Goal: Transaction & Acquisition: Download file/media

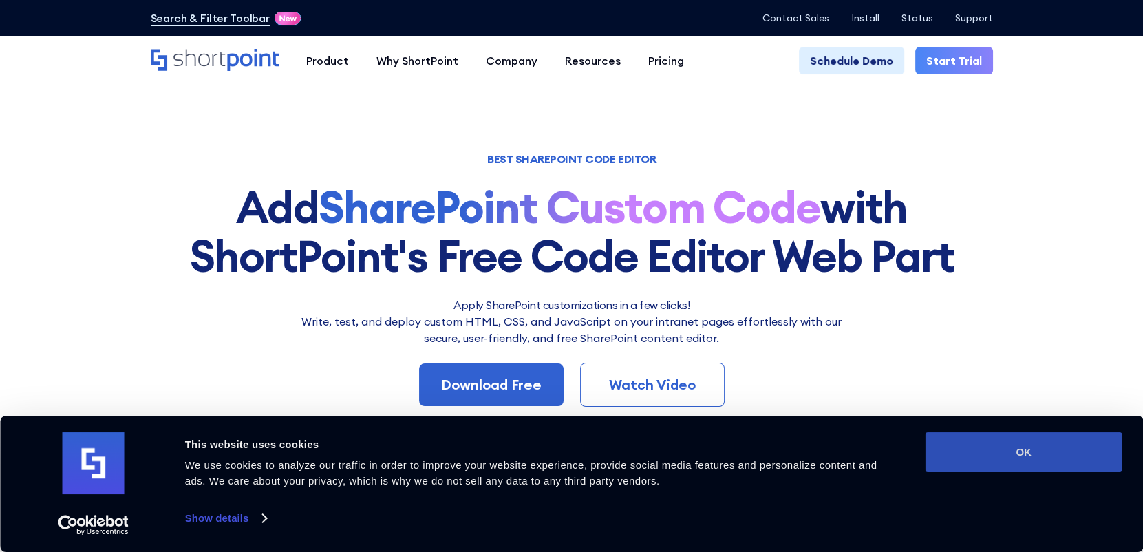
click at [985, 450] on button "OK" at bounding box center [1023, 452] width 197 height 40
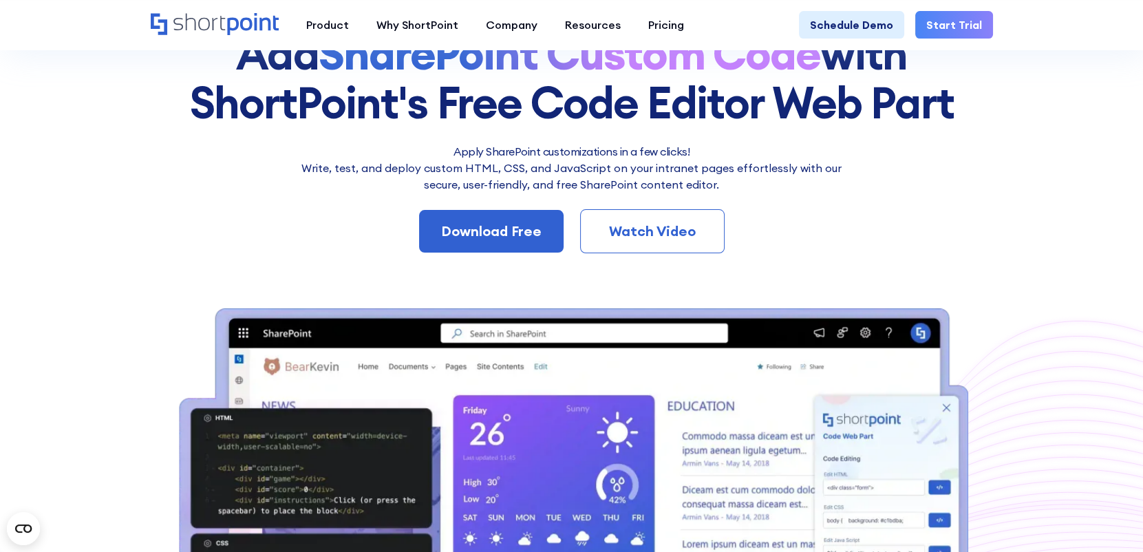
scroll to position [152, 0]
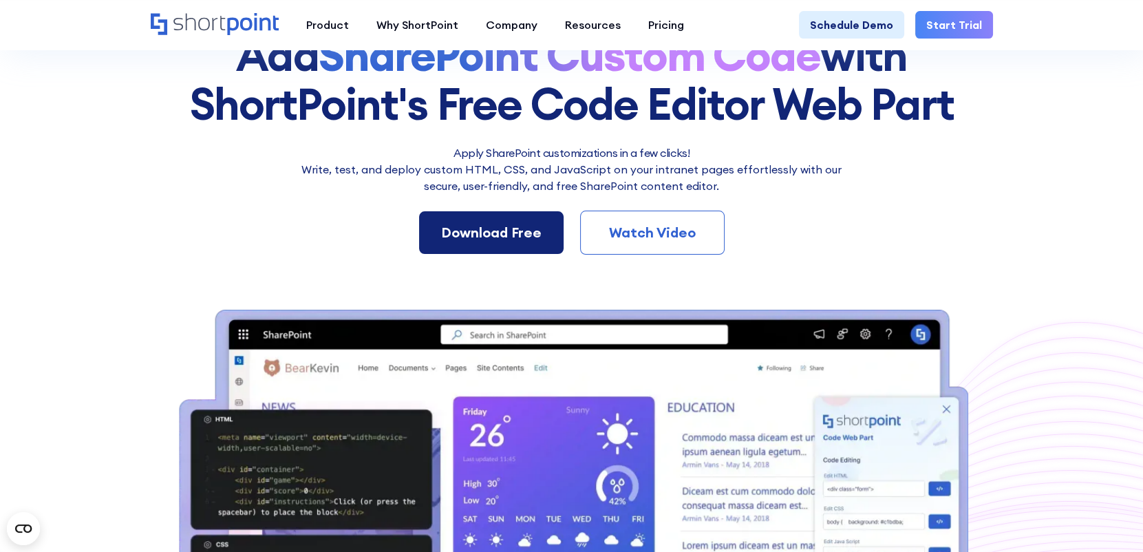
click at [504, 228] on div "Download Free" at bounding box center [491, 232] width 100 height 21
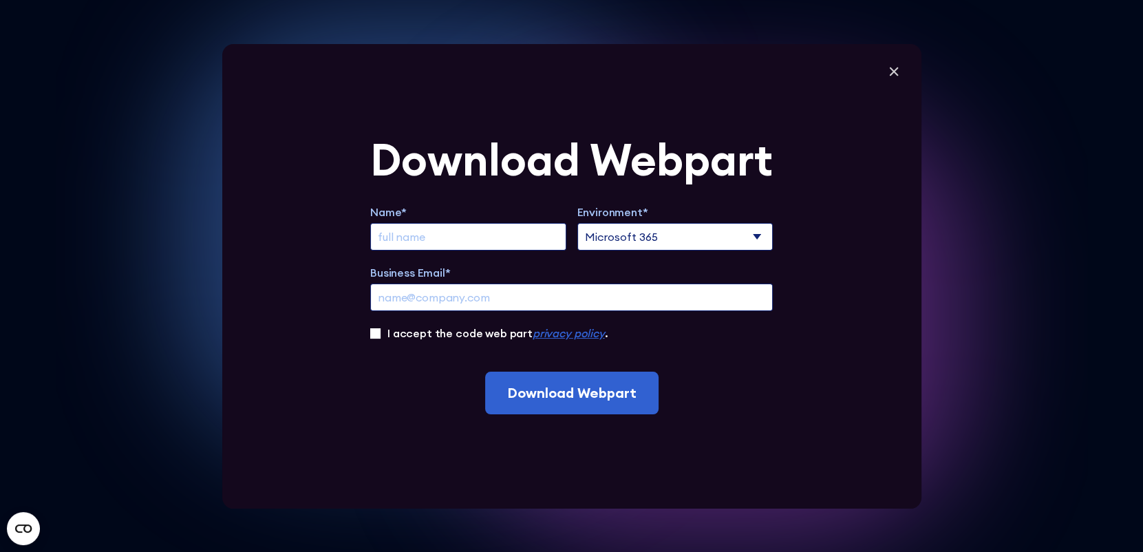
click at [443, 238] on input "Extend Trial" at bounding box center [468, 237] width 196 height 28
click at [762, 233] on select "Microsoft 365 SharePoint Online SharePoint 2019 (On-Premise)" at bounding box center [675, 237] width 196 height 28
click at [490, 237] on input "Extend Trial" at bounding box center [468, 237] width 196 height 28
type input "Lindani"
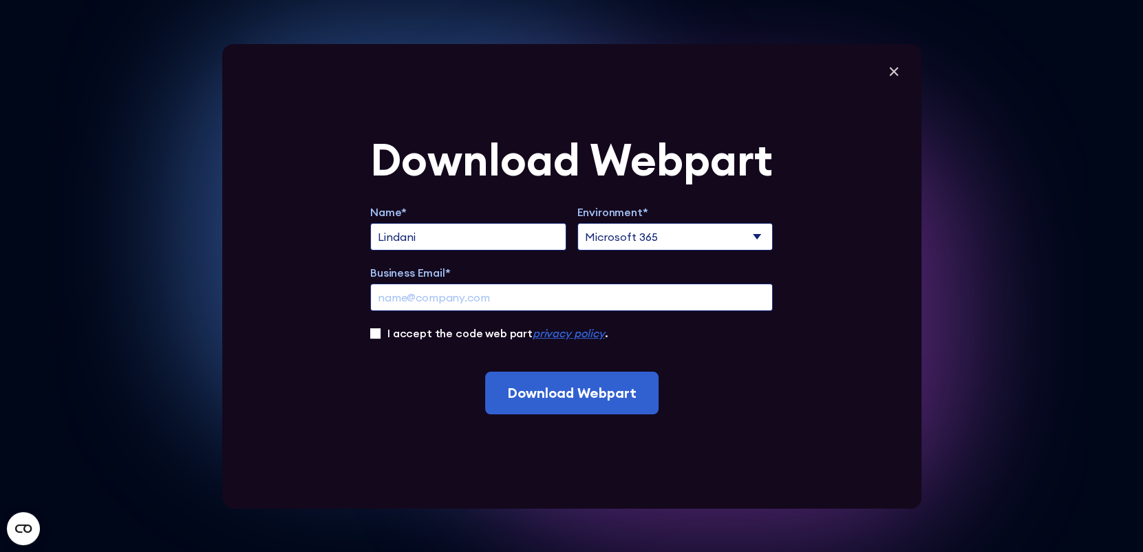
click at [499, 295] on input "Business Email*" at bounding box center [571, 297] width 402 height 28
type input "lmasango@ers.org.sz"
click at [762, 237] on select "Microsoft 365 SharePoint Online SharePoint 2019 (On-Premise)" at bounding box center [675, 237] width 196 height 28
select select "SharePoint 2019 (On-Premise)"
click at [582, 223] on select "Microsoft 365 SharePoint Online SharePoint 2019 (On-Premise)" at bounding box center [675, 237] width 196 height 28
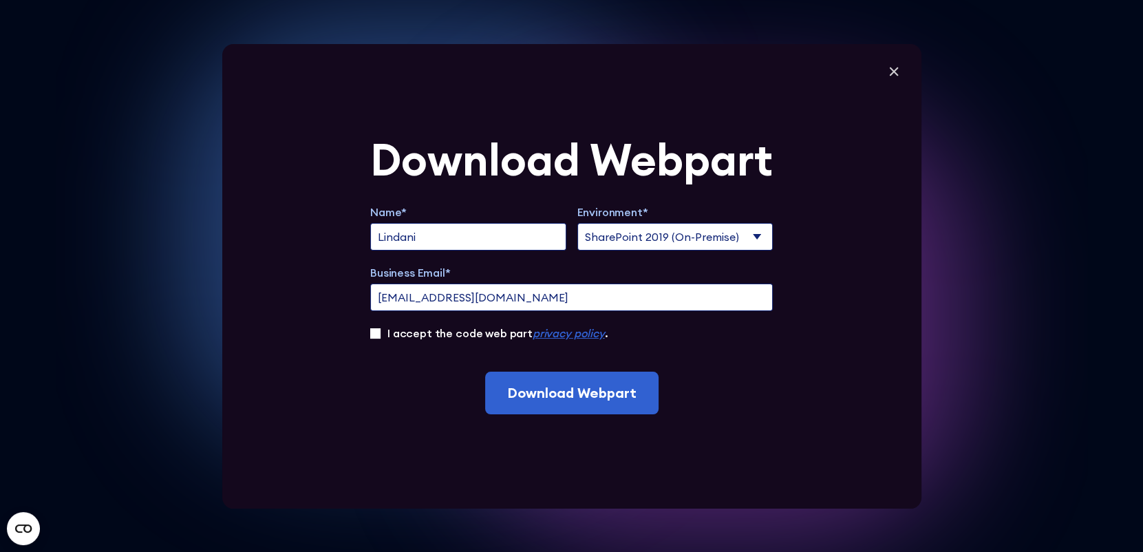
click at [394, 335] on label "I accept the code web part privacy policy ." at bounding box center [497, 333] width 220 height 17
click at [380, 335] on input "I accept the code web part privacy policy ." at bounding box center [375, 333] width 10 height 10
checkbox input "true"
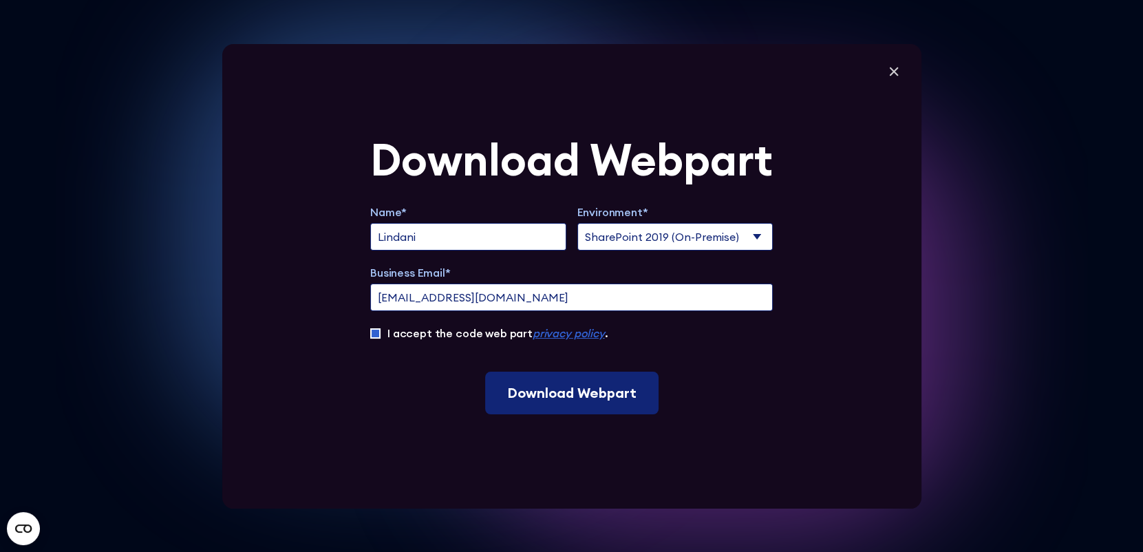
click at [539, 400] on input "Download Webpart" at bounding box center [571, 392] width 173 height 43
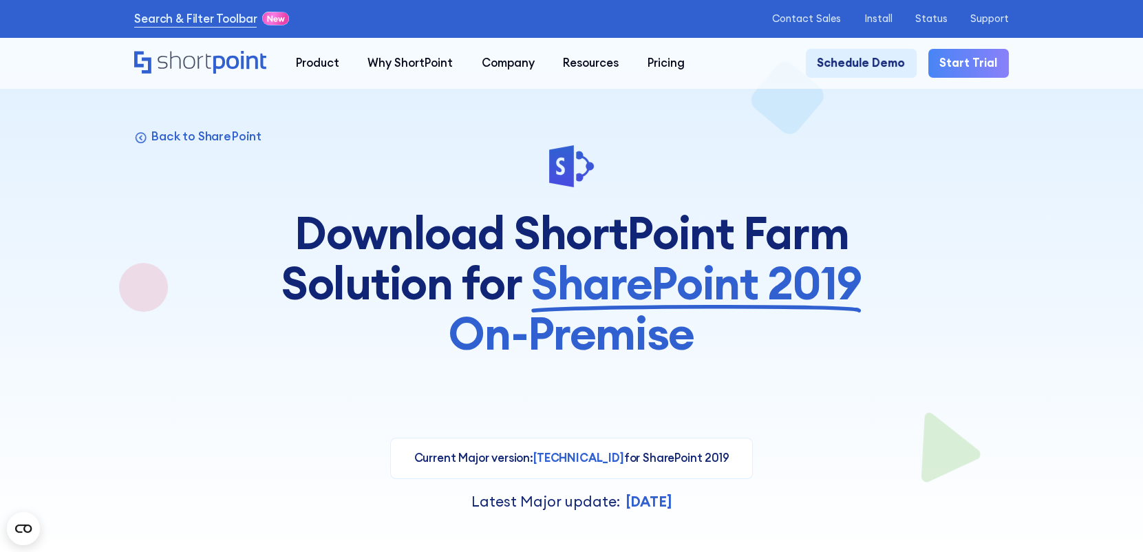
click at [715, 152] on div at bounding box center [571, 166] width 600 height 47
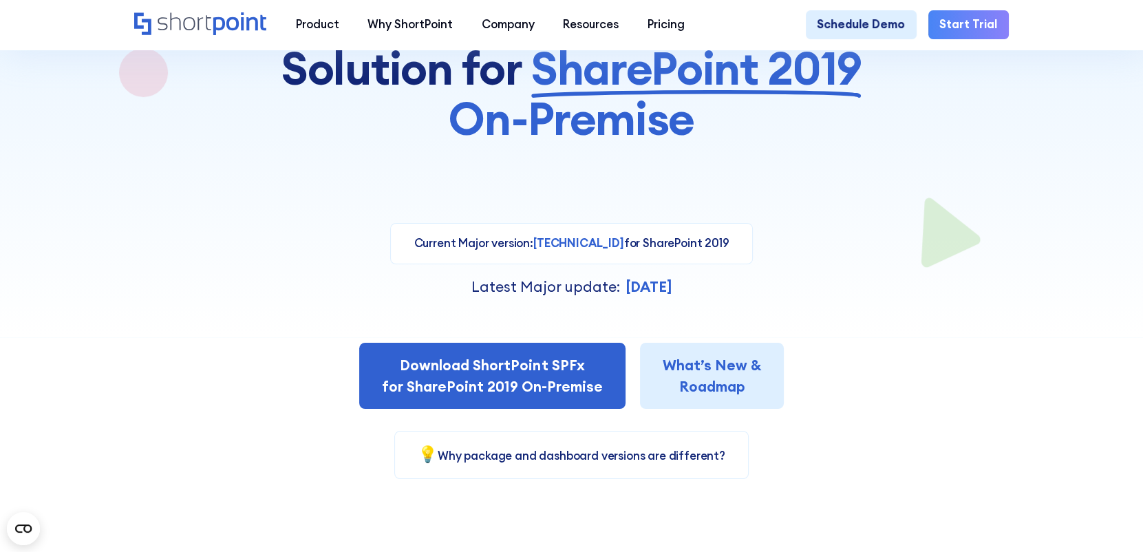
scroll to position [292, 0]
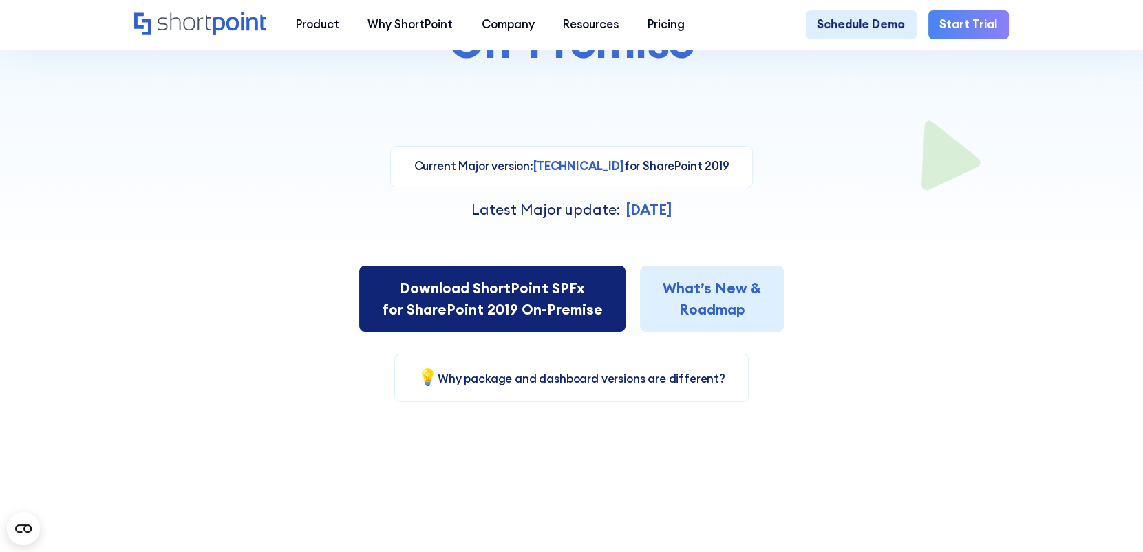
click at [536, 301] on link "Download ShortPoint SPFx for SharePoint 2019 On-Premise" at bounding box center [492, 299] width 266 height 66
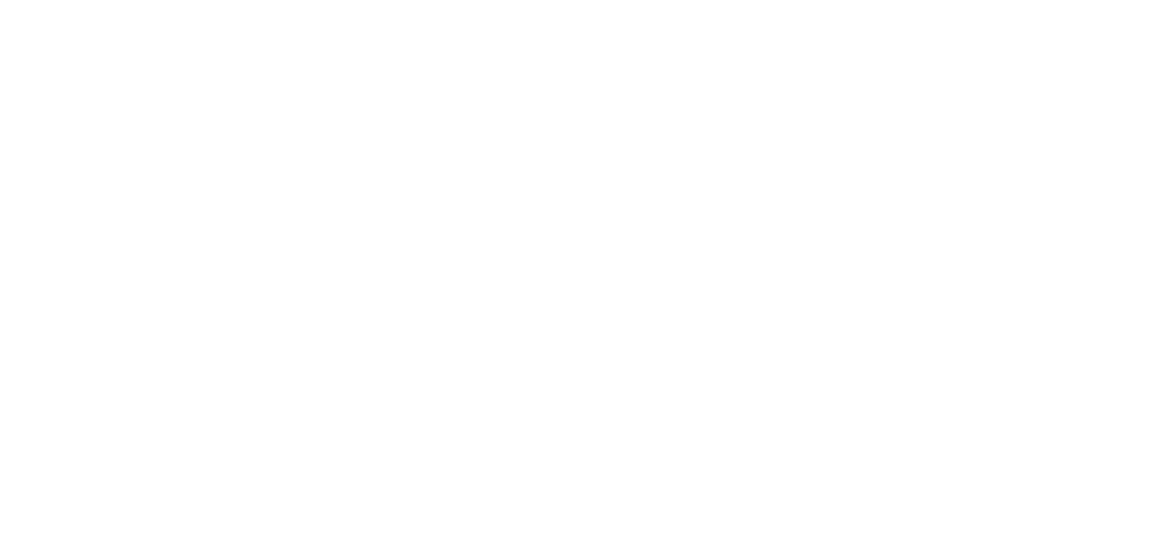
select select "SharePoint 2019 (On-Premise)"
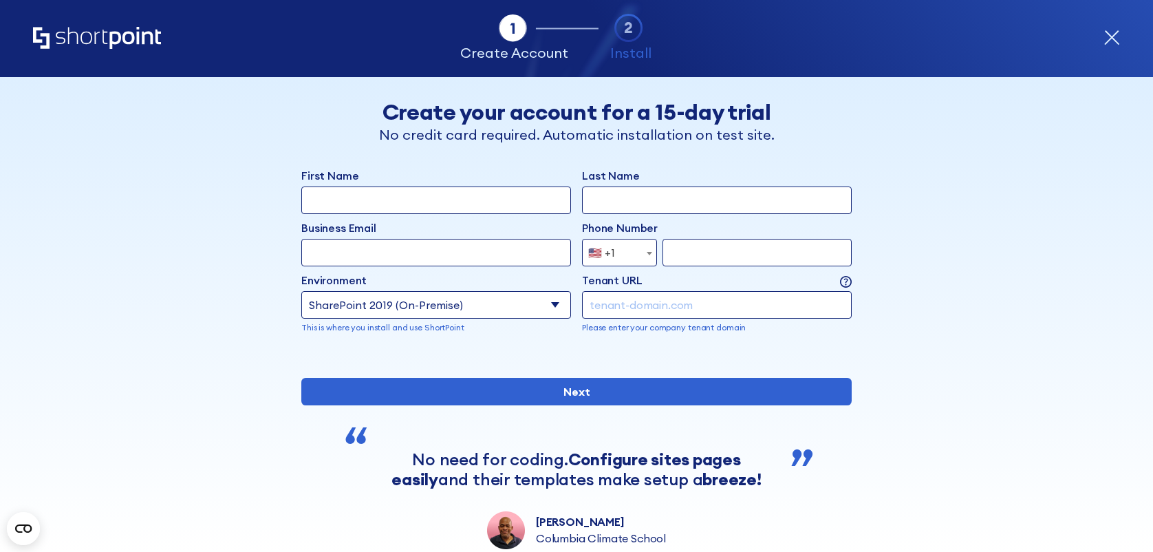
scroll to position [195, 0]
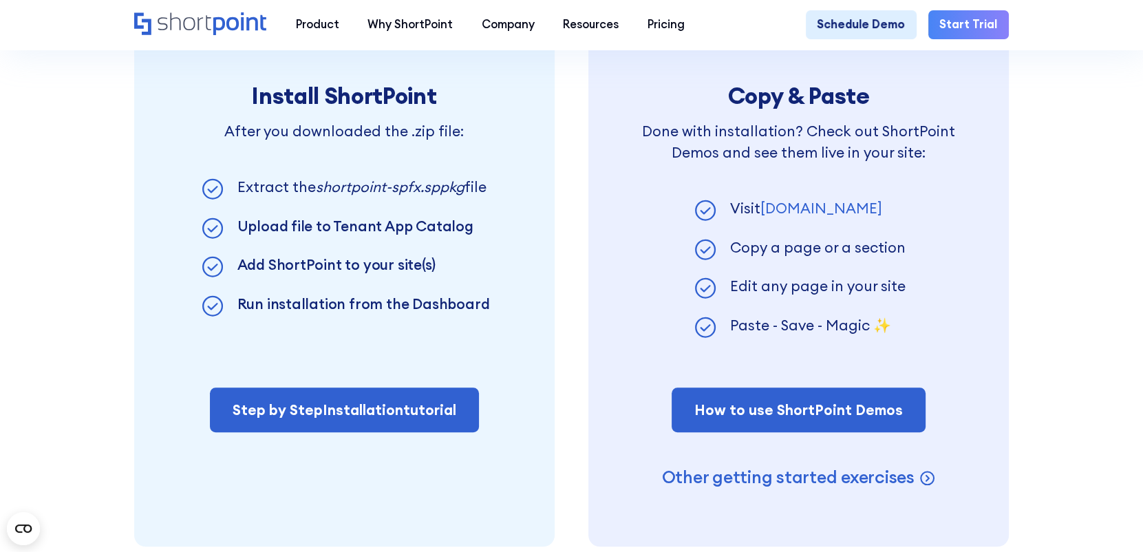
scroll to position [1057, 0]
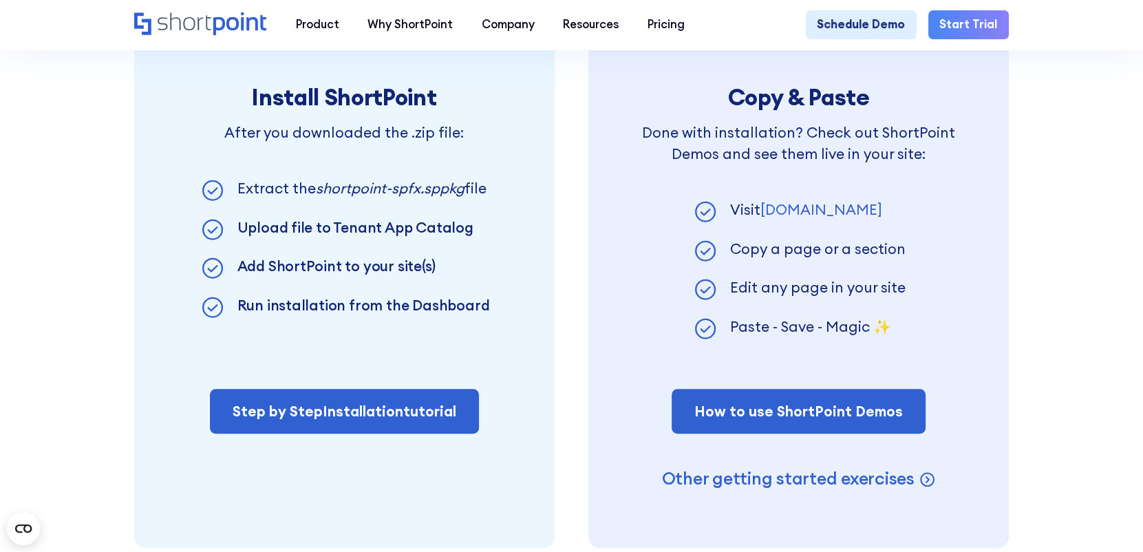
click at [822, 217] on link "[DOMAIN_NAME]" at bounding box center [821, 209] width 122 height 19
